Goal: Task Accomplishment & Management: Complete application form

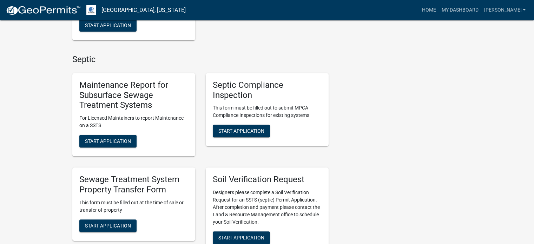
scroll to position [281, 0]
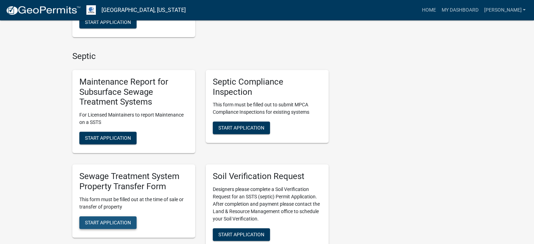
click at [110, 224] on span "Start Application" at bounding box center [108, 223] width 46 height 6
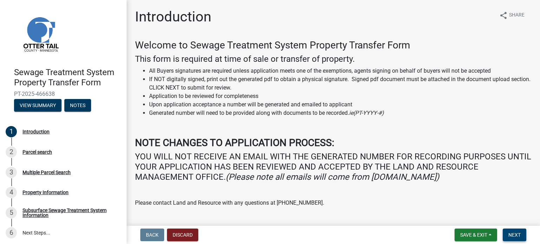
click at [517, 233] on span "Next" at bounding box center [514, 235] width 12 height 6
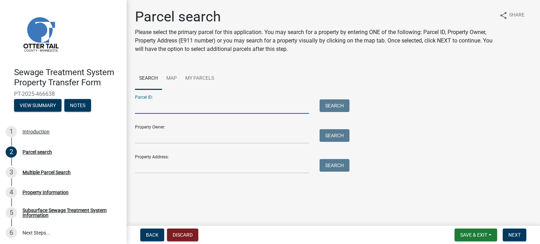
click at [145, 109] on input "Parcel ID:" at bounding box center [222, 106] width 174 height 14
type input "51000990478000"
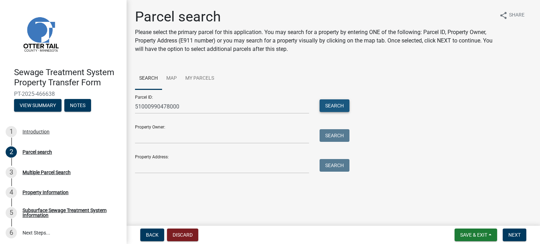
click at [332, 108] on button "Search" at bounding box center [334, 105] width 30 height 13
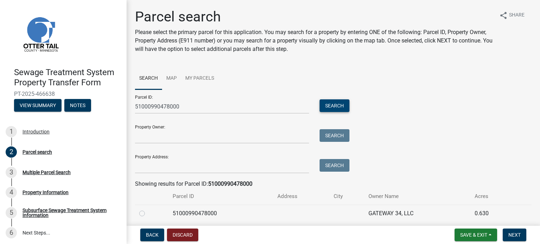
scroll to position [26, 0]
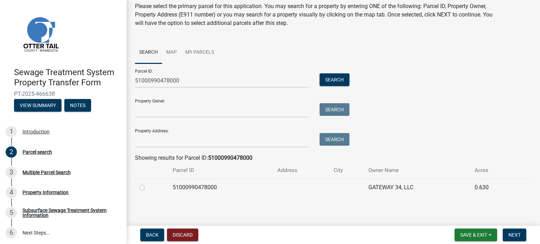
click at [148, 183] on label at bounding box center [148, 183] width 0 height 0
click at [148, 188] on input "radio" at bounding box center [150, 185] width 5 height 5
radio input "true"
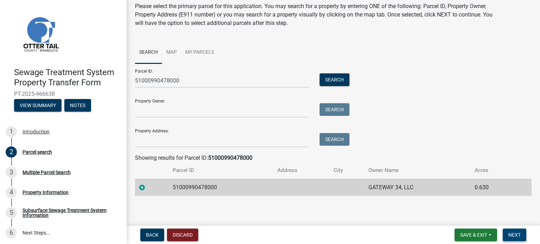
click at [510, 234] on span "Next" at bounding box center [514, 235] width 12 height 6
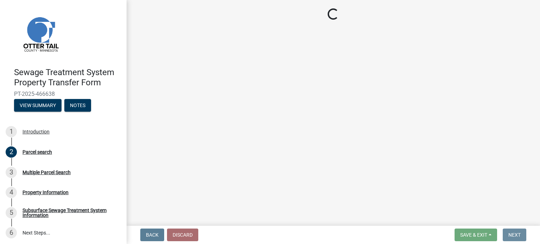
scroll to position [0, 0]
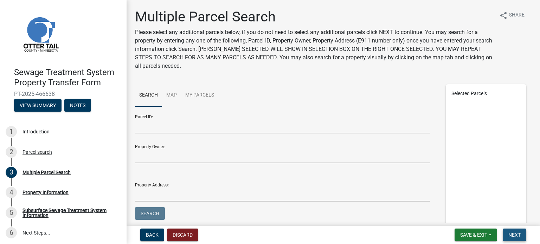
click at [510, 234] on span "Next" at bounding box center [514, 235] width 12 height 6
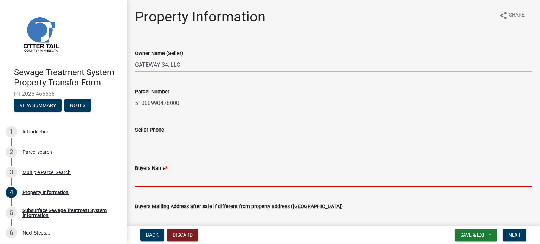
click at [145, 181] on input "Buyers Name *" at bounding box center [333, 179] width 396 height 14
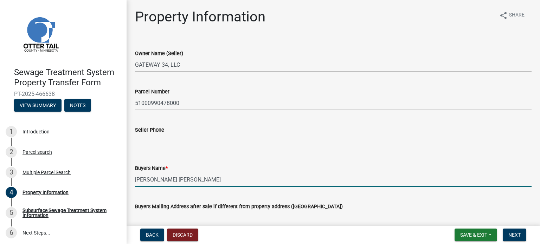
scroll to position [70, 0]
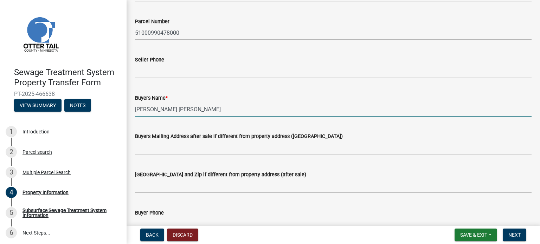
type input "[PERSON_NAME] [PERSON_NAME]"
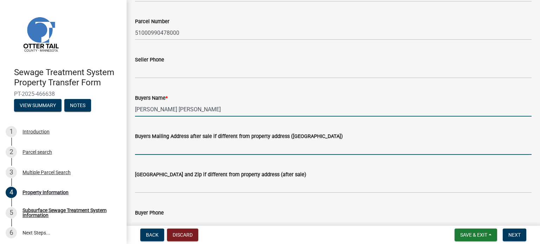
click at [137, 148] on input "Buyers Mailing Address after sale if different from property address ([GEOGRAPH…" at bounding box center [333, 148] width 396 height 14
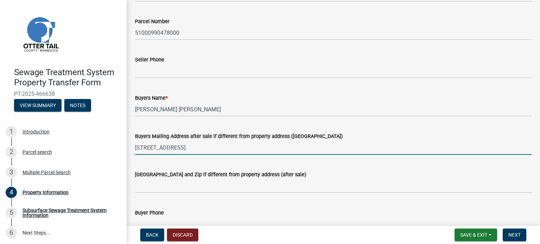
type input "[STREET_ADDRESS]"
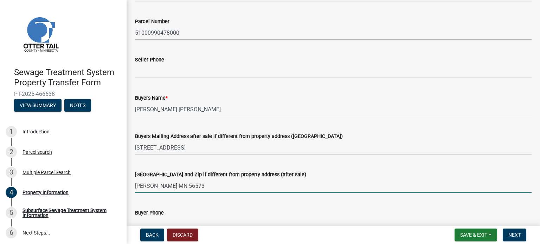
type input "[PERSON_NAME] MN 56573"
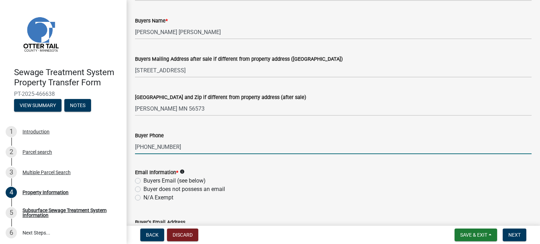
scroll to position [149, 0]
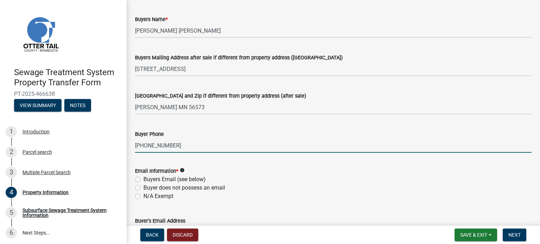
type input "[PHONE_NUMBER]"
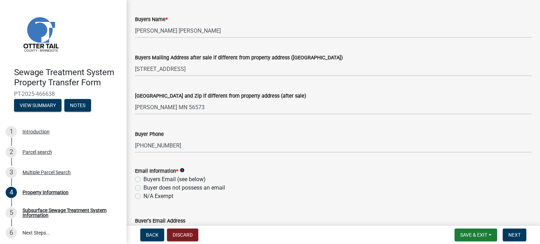
click at [143, 196] on label "N/A Exempt" at bounding box center [158, 196] width 30 height 8
click at [143, 196] on input "N/A Exempt" at bounding box center [145, 194] width 5 height 5
radio input "true"
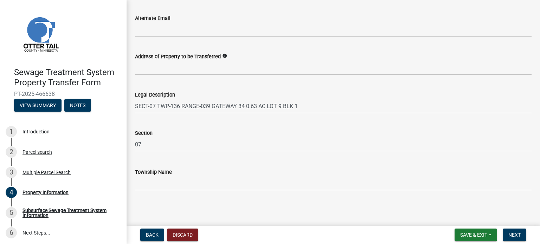
scroll to position [391, 0]
click at [517, 237] on span "Next" at bounding box center [514, 235] width 12 height 6
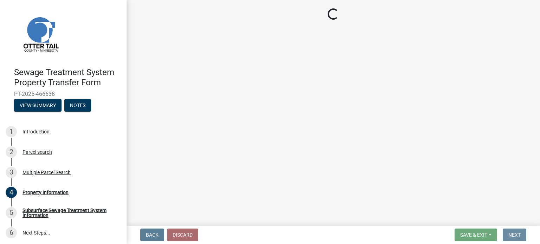
scroll to position [0, 0]
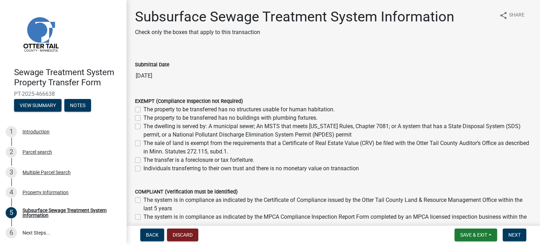
click at [143, 118] on label "The property to be transferred has no buildings with plumbing fixtures." at bounding box center [230, 118] width 174 height 8
click at [143, 118] on input "The property to be transferred has no buildings with plumbing fixtures." at bounding box center [145, 116] width 5 height 5
checkbox input "true"
checkbox input "false"
checkbox input "true"
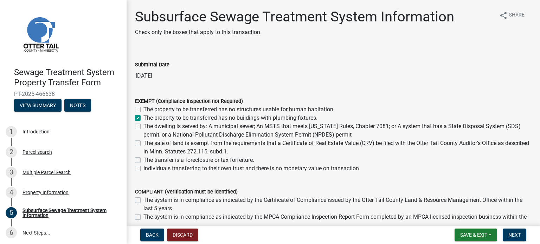
checkbox input "false"
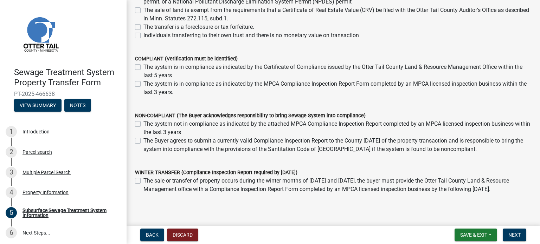
scroll to position [141, 0]
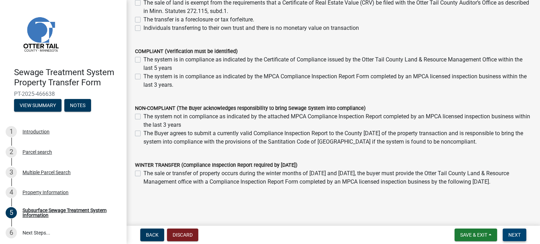
click at [513, 235] on span "Next" at bounding box center [514, 235] width 12 height 6
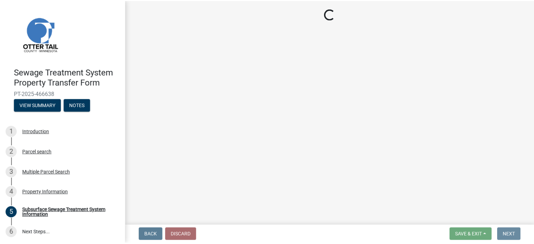
scroll to position [0, 0]
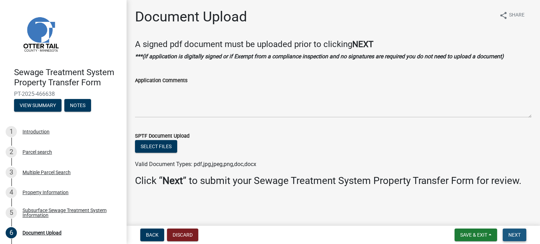
click at [513, 235] on span "Next" at bounding box center [514, 235] width 12 height 6
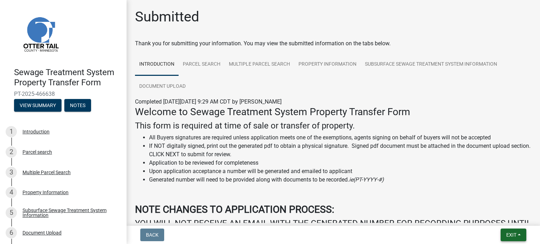
click at [519, 236] on button "Exit" at bounding box center [513, 235] width 26 height 13
click at [496, 221] on button "Save & Exit" at bounding box center [498, 216] width 56 height 17
